Goal: Task Accomplishment & Management: Use online tool/utility

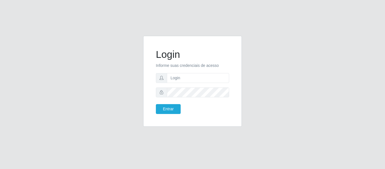
click at [192, 75] on input "text" at bounding box center [198, 78] width 62 height 10
type input "[EMAIL_ADDRESS][DOMAIN_NAME]"
click at [222, 77] on input "[EMAIL_ADDRESS][DOMAIN_NAME]" at bounding box center [198, 78] width 62 height 10
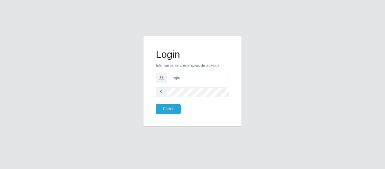
click at [217, 77] on input "text" at bounding box center [198, 78] width 62 height 10
type input "[EMAIL_ADDRESS][DOMAIN_NAME]"
click at [156, 104] on button "Entrar" at bounding box center [168, 109] width 25 height 10
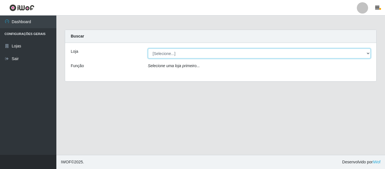
click at [359, 53] on select "[Selecione...] SuperFácil Atacado - São Gonçalo do Amarante" at bounding box center [259, 53] width 223 height 10
select select "408"
click at [148, 48] on select "[Selecione...] SuperFácil Atacado - São Gonçalo do Amarante" at bounding box center [259, 53] width 223 height 10
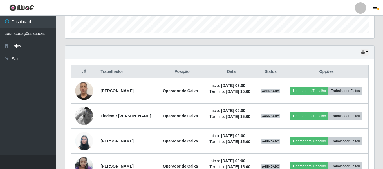
scroll to position [169, 0]
click at [365, 52] on icon "button" at bounding box center [363, 52] width 4 height 4
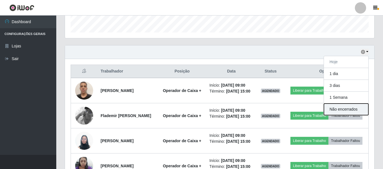
click at [348, 109] on button "Não encerrados" at bounding box center [346, 109] width 45 height 12
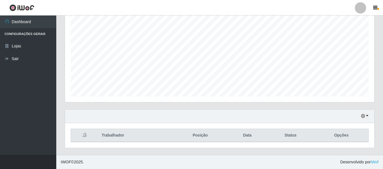
scroll to position [105, 0]
click at [363, 115] on icon "button" at bounding box center [363, 116] width 4 height 4
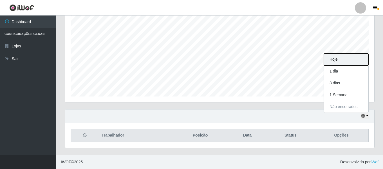
click at [351, 60] on button "Hoje" at bounding box center [346, 60] width 45 height 12
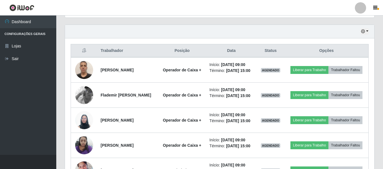
scroll to position [281558, 281366]
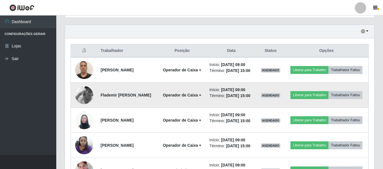
drag, startPoint x: 200, startPoint y: 119, endPoint x: 107, endPoint y: 99, distance: 95.1
click at [107, 97] on strong "Flademir [PERSON_NAME]" at bounding box center [126, 95] width 51 height 5
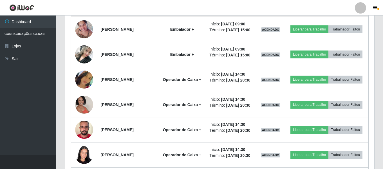
scroll to position [359, 0]
